Goal: Find specific page/section: Find specific page/section

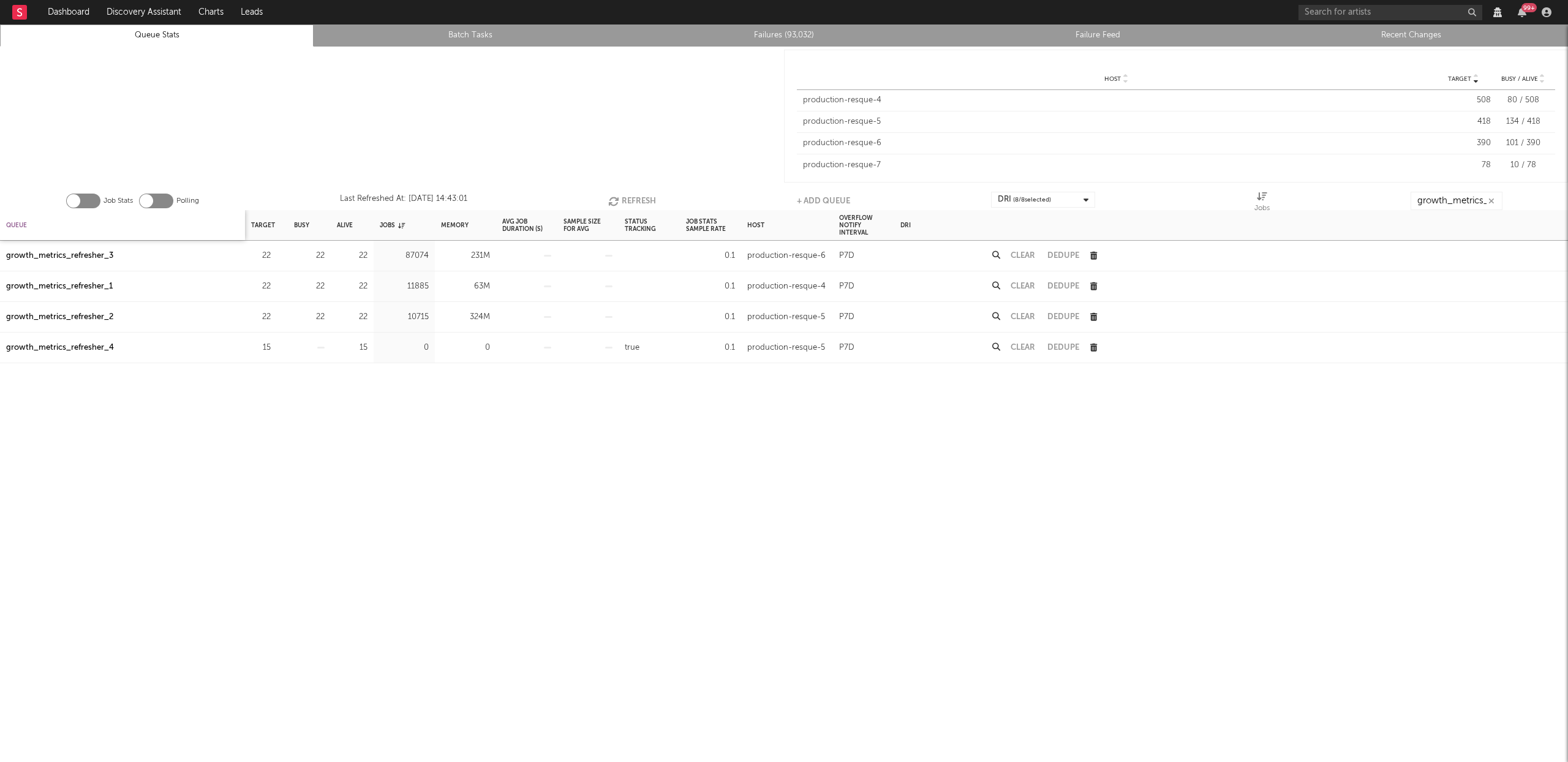
click at [21, 225] on div "Queue" at bounding box center [17, 224] width 21 height 27
